Goal: Information Seeking & Learning: Find specific fact

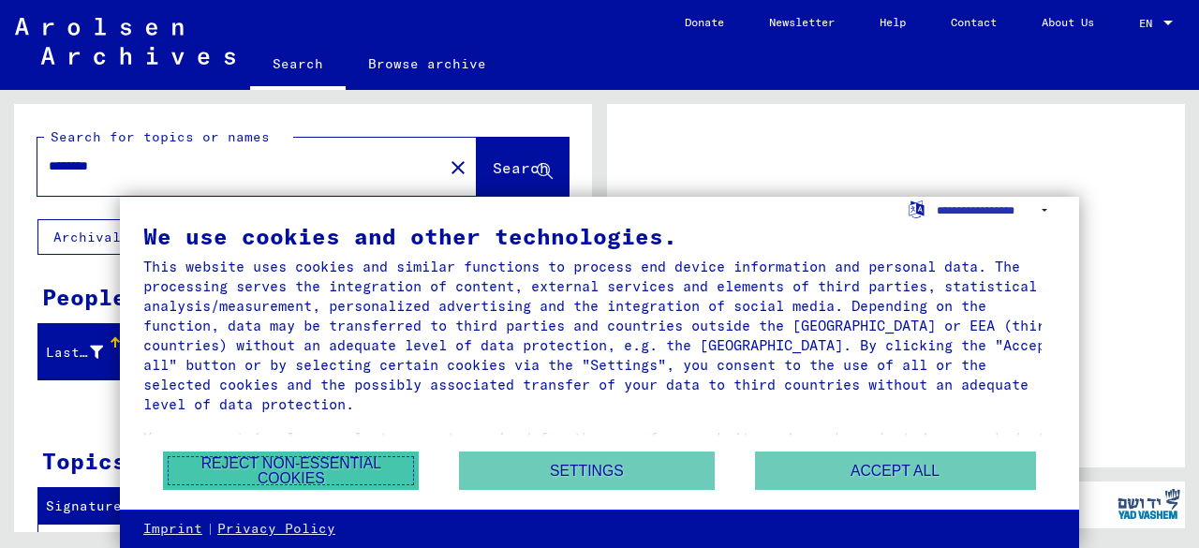
click at [327, 468] on button "Reject non-essential cookies" at bounding box center [291, 471] width 256 height 38
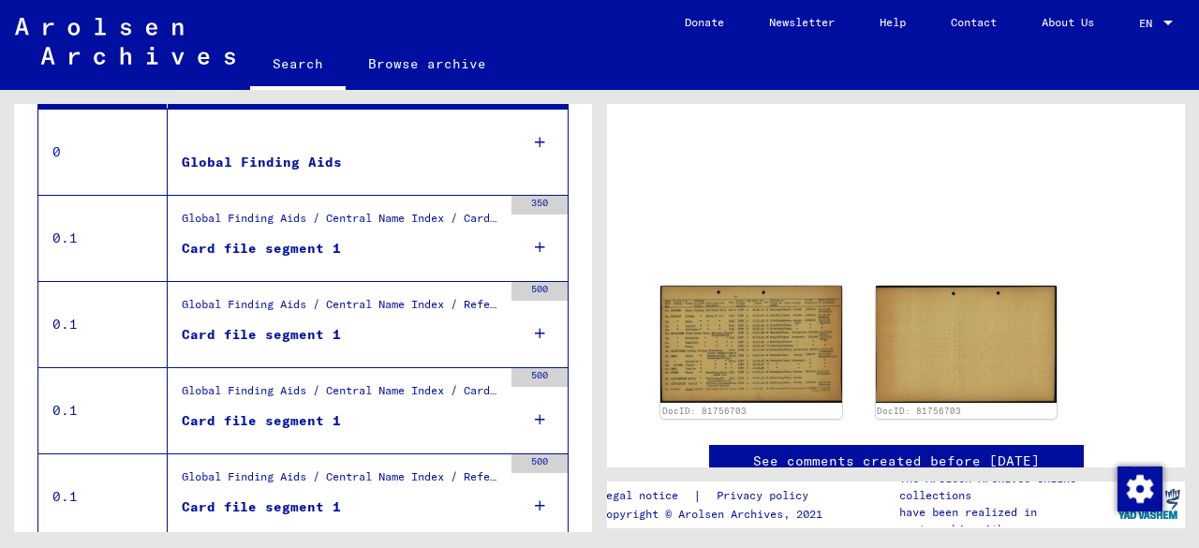
scroll to position [471, 0]
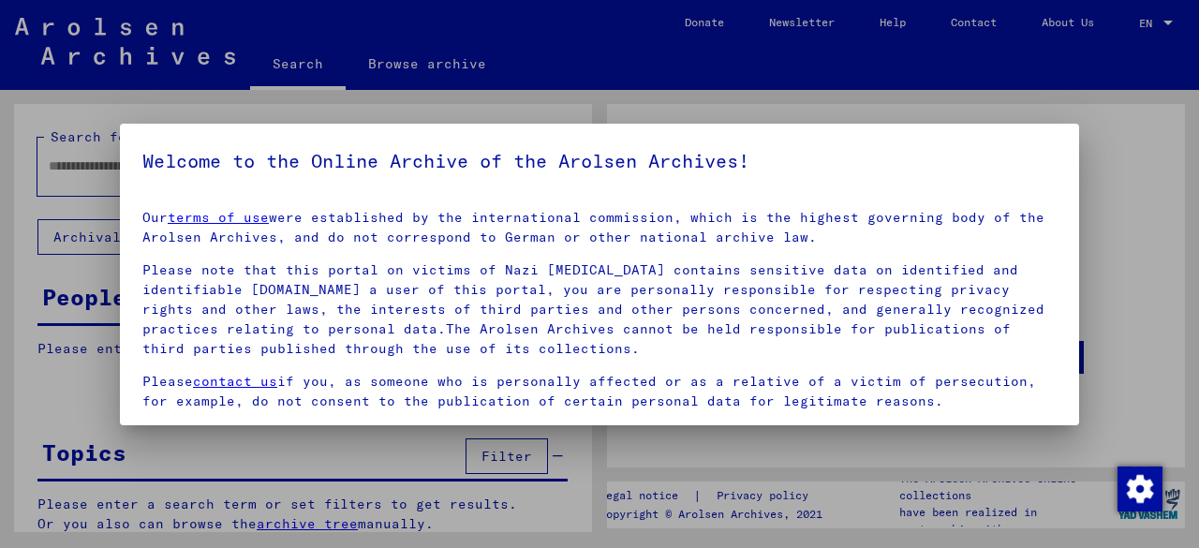
type input "********"
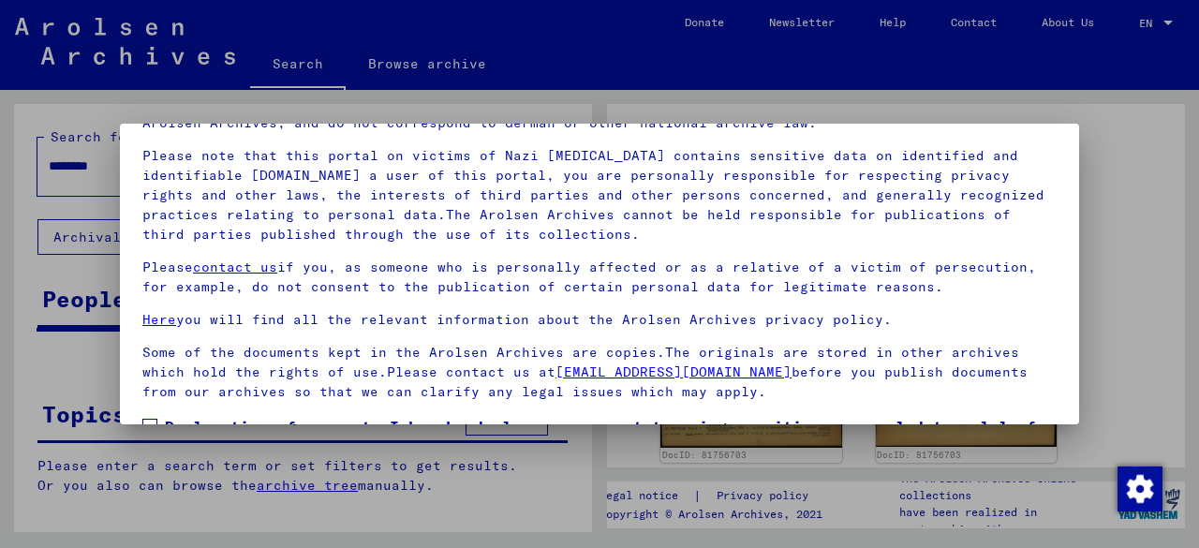
scroll to position [148, 0]
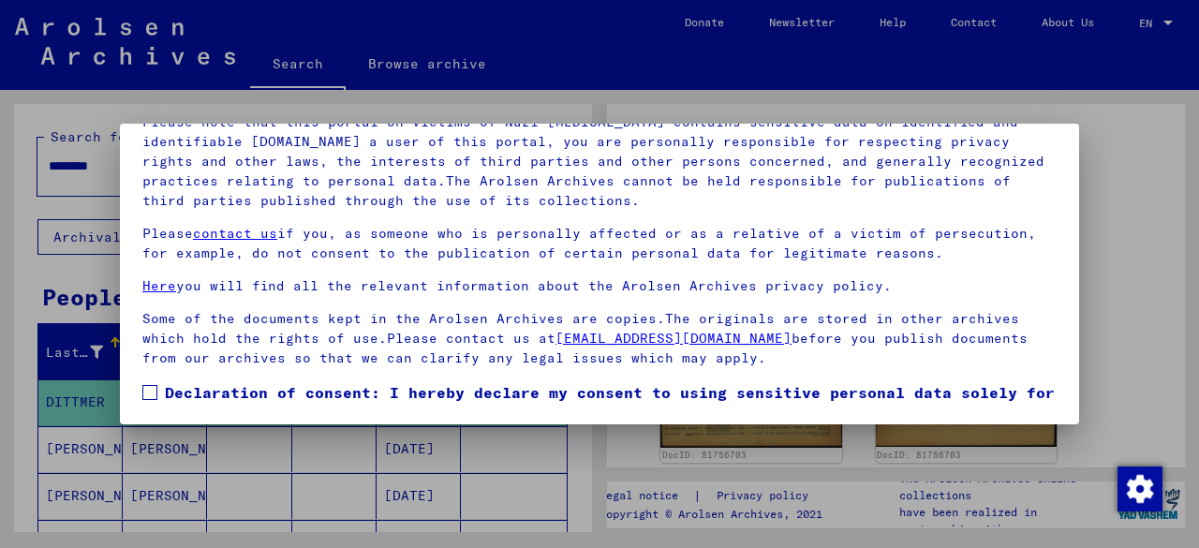
click at [146, 391] on span at bounding box center [149, 392] width 15 height 15
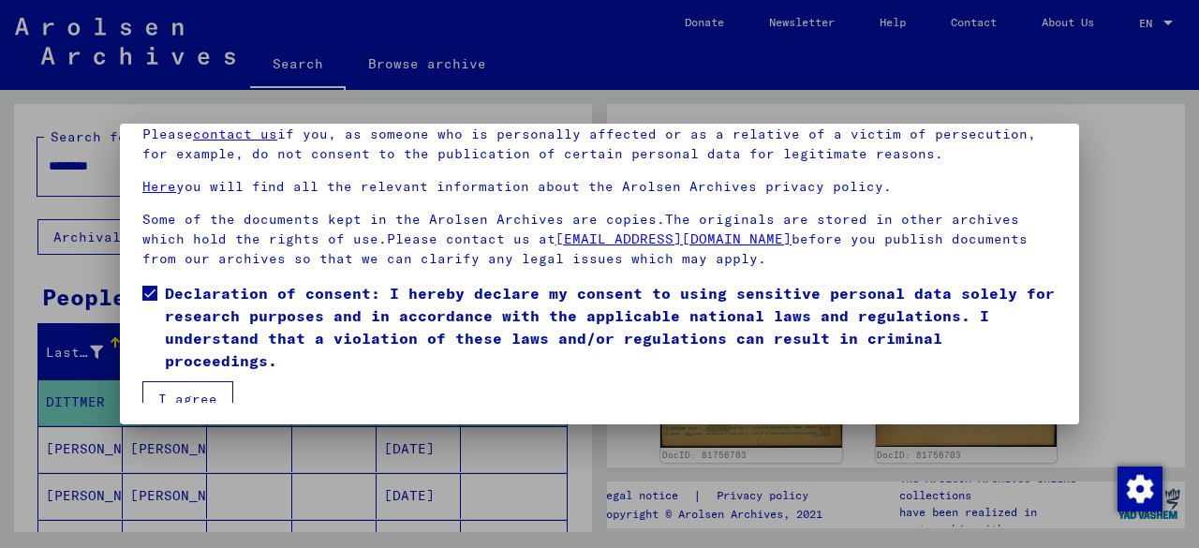
scroll to position [112, 0]
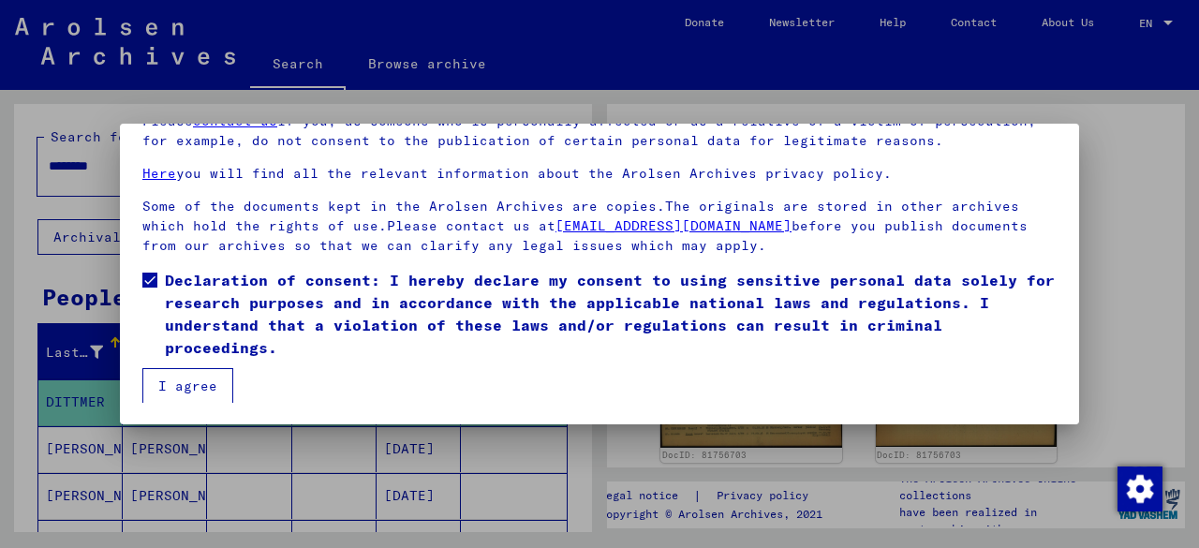
click at [189, 390] on button "I agree" at bounding box center [187, 386] width 91 height 36
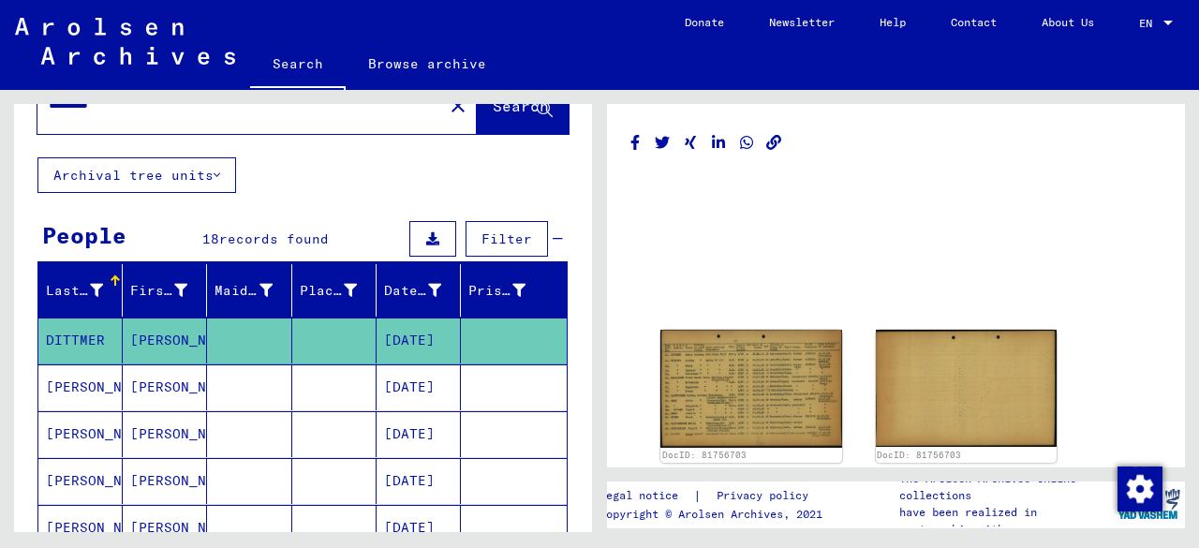
scroll to position [0, 0]
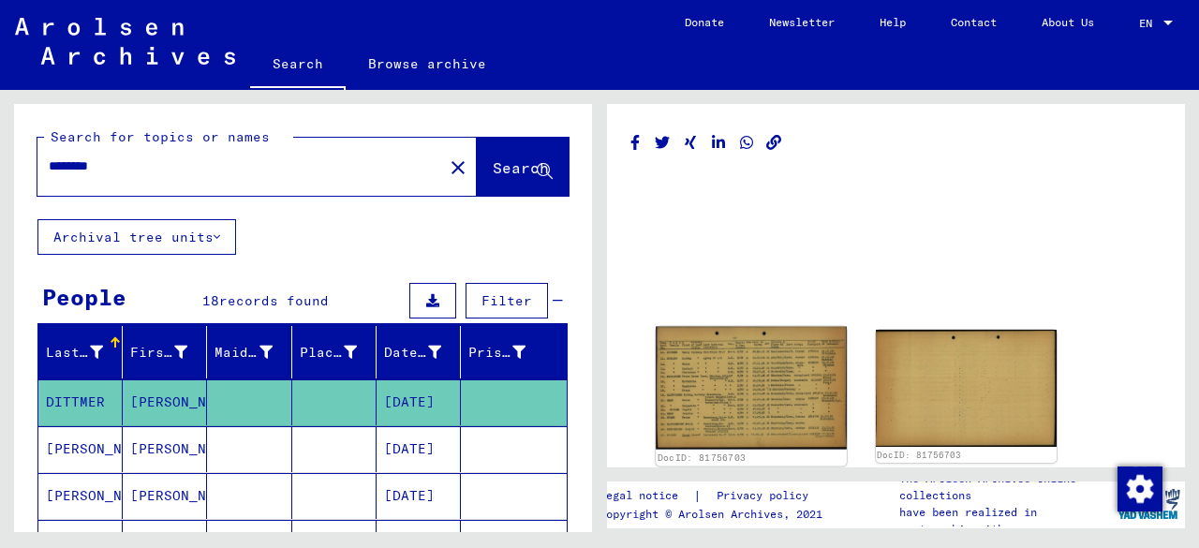
click at [776, 381] on img at bounding box center [751, 389] width 190 height 124
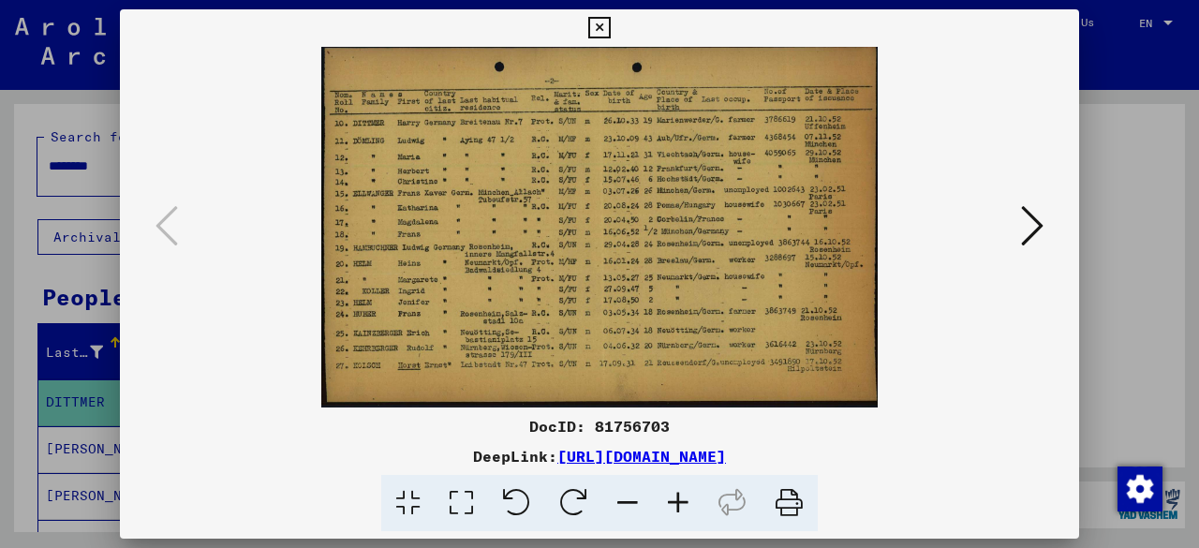
click at [670, 501] on icon at bounding box center [678, 503] width 51 height 57
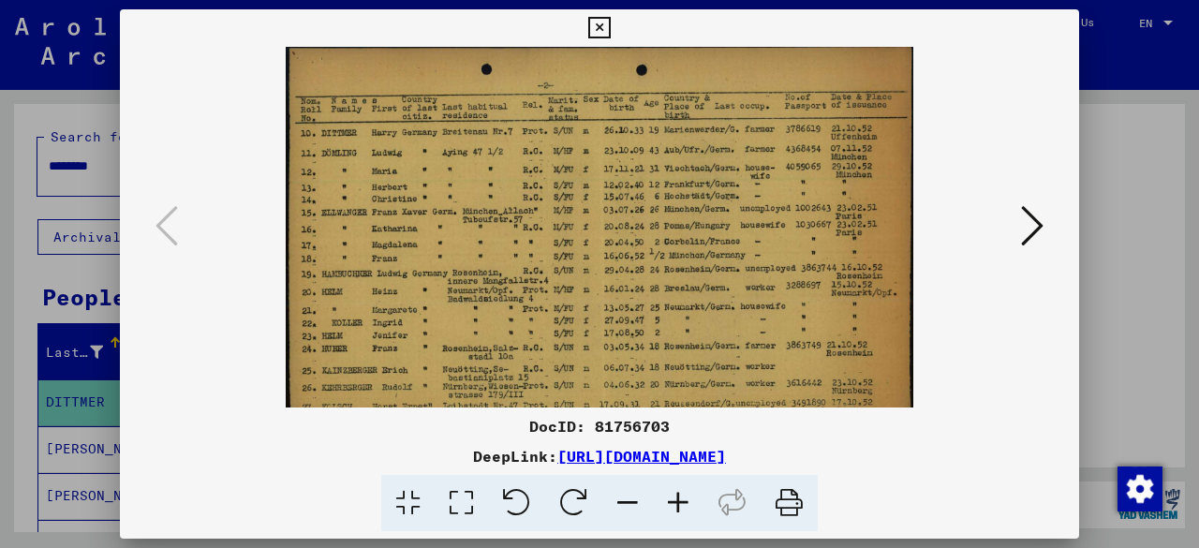
click at [670, 501] on icon at bounding box center [678, 503] width 51 height 57
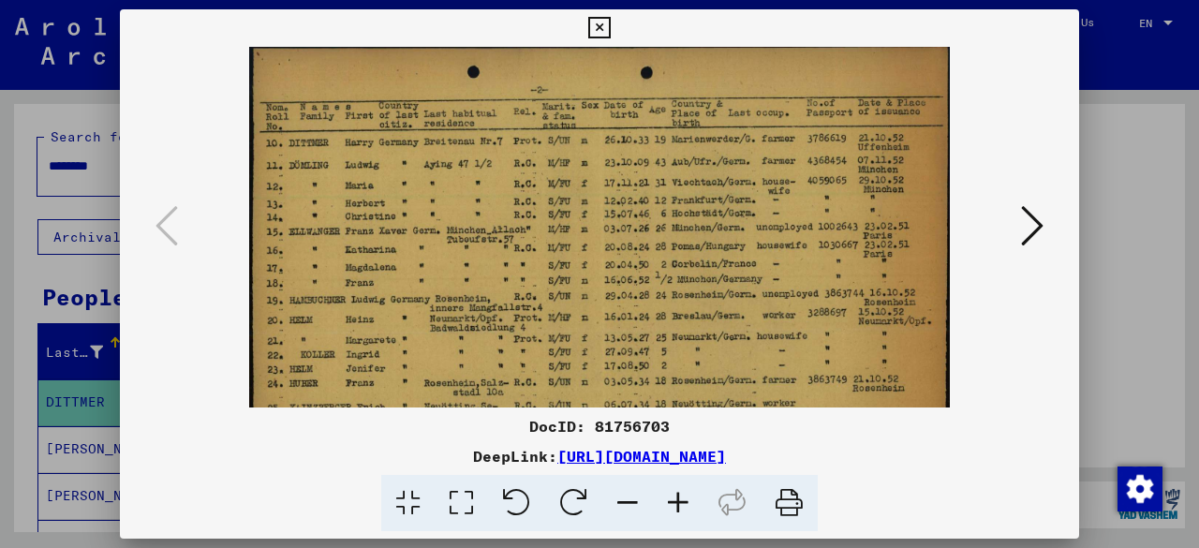
click at [670, 501] on icon at bounding box center [678, 503] width 51 height 57
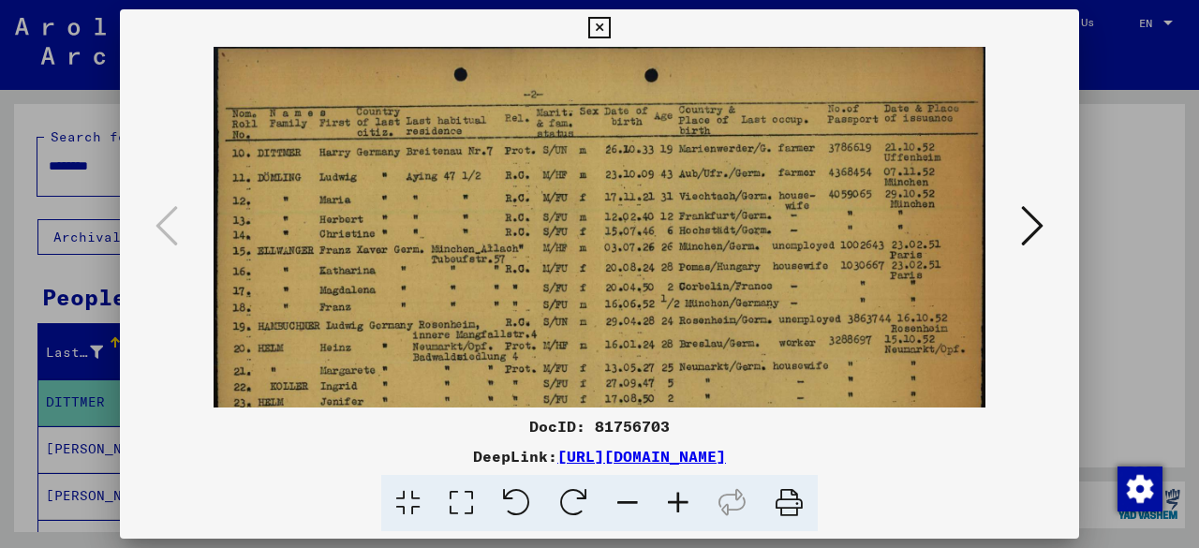
click at [670, 501] on icon at bounding box center [678, 503] width 51 height 57
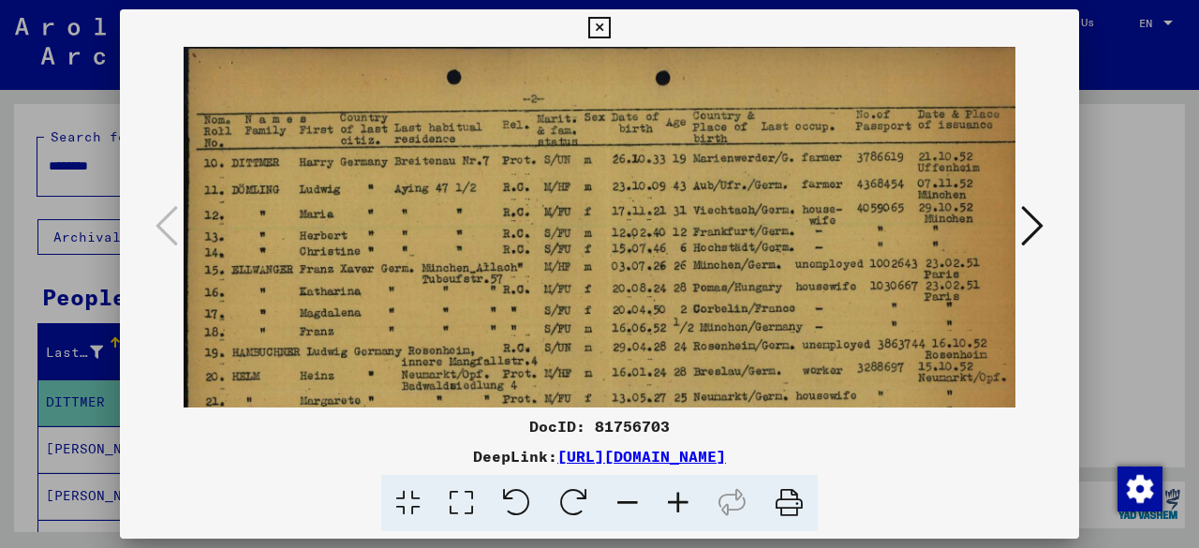
click at [670, 501] on icon at bounding box center [678, 503] width 51 height 57
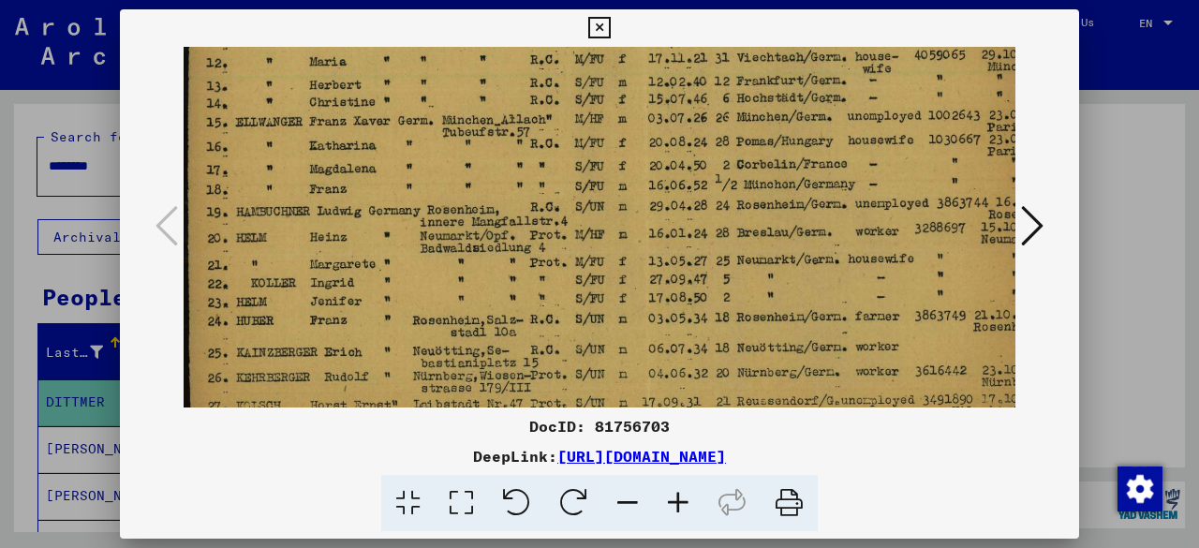
scroll to position [176, 0]
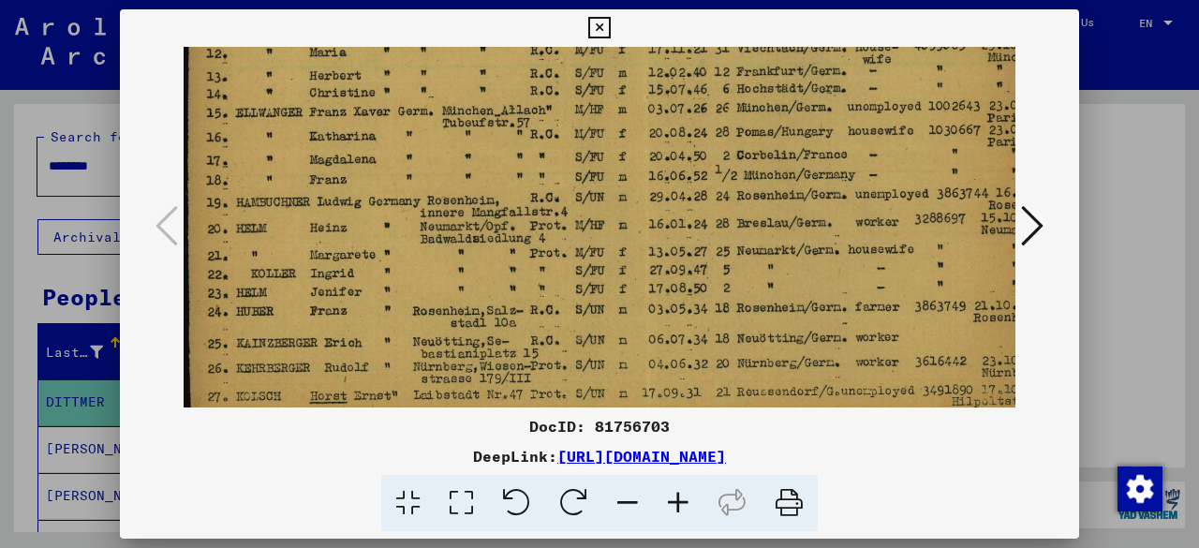
drag, startPoint x: 399, startPoint y: 312, endPoint x: 410, endPoint y: 137, distance: 175.6
click at [410, 137] on img at bounding box center [642, 168] width 917 height 595
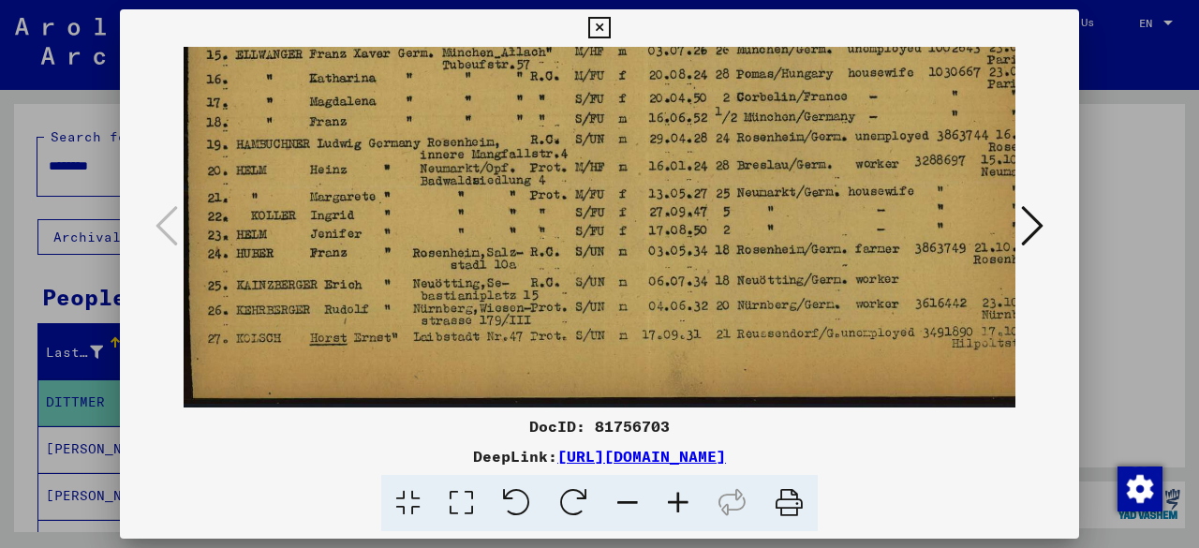
drag, startPoint x: 356, startPoint y: 254, endPoint x: 371, endPoint y: 183, distance: 72.8
click at [371, 183] on img at bounding box center [642, 110] width 917 height 595
drag, startPoint x: 624, startPoint y: 375, endPoint x: 625, endPoint y: 359, distance: 16.0
click at [625, 359] on img at bounding box center [642, 110] width 917 height 595
drag, startPoint x: 670, startPoint y: 157, endPoint x: 696, endPoint y: 138, distance: 32.8
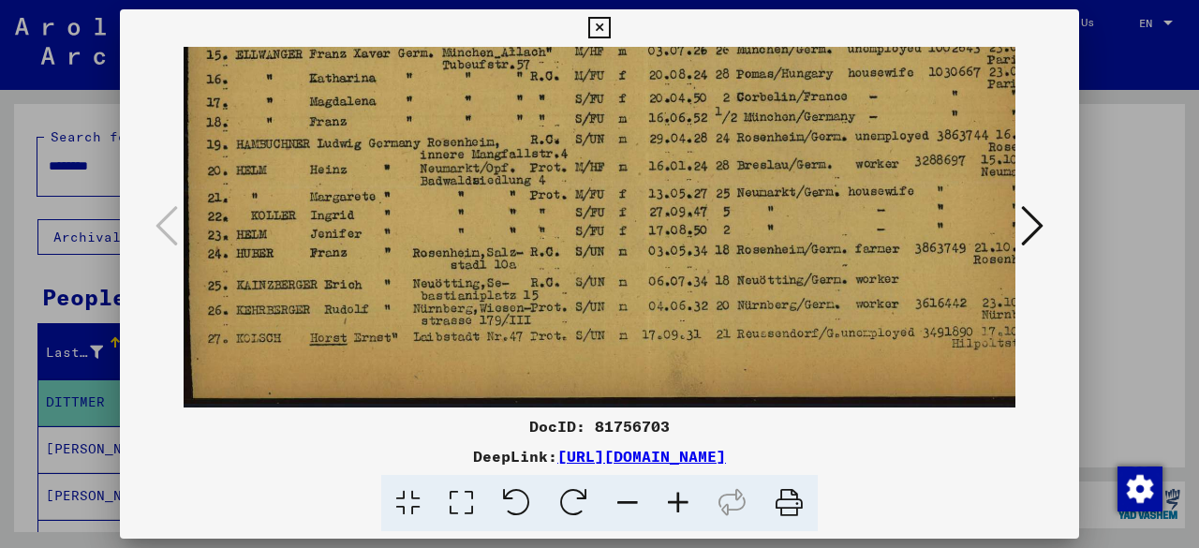
click at [696, 138] on img at bounding box center [642, 110] width 917 height 595
click at [596, 25] on icon at bounding box center [599, 28] width 22 height 22
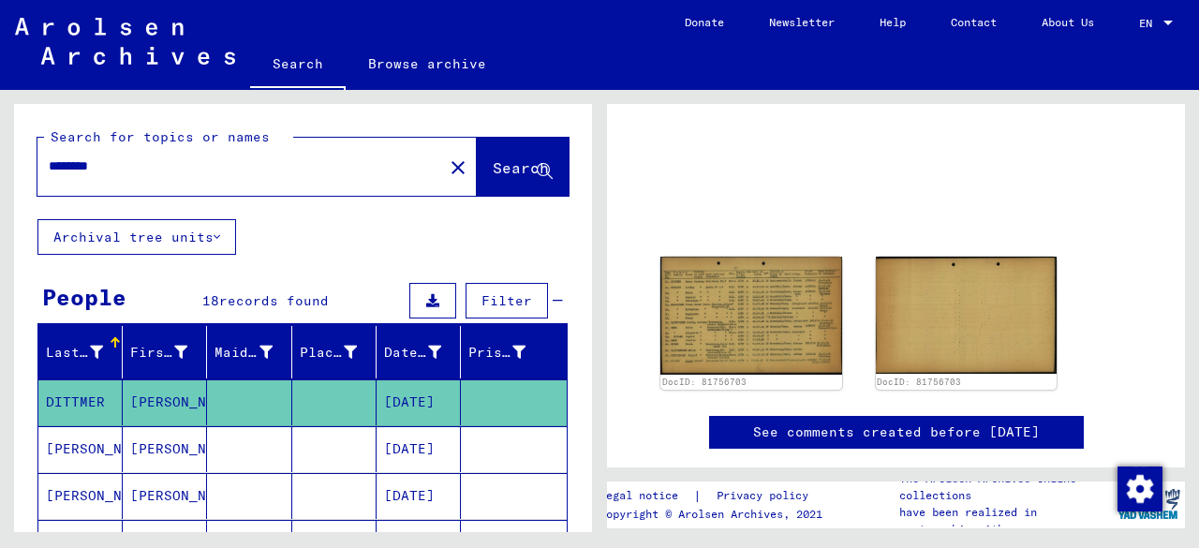
scroll to position [0, 0]
